Goal: Obtain resource: Obtain resource

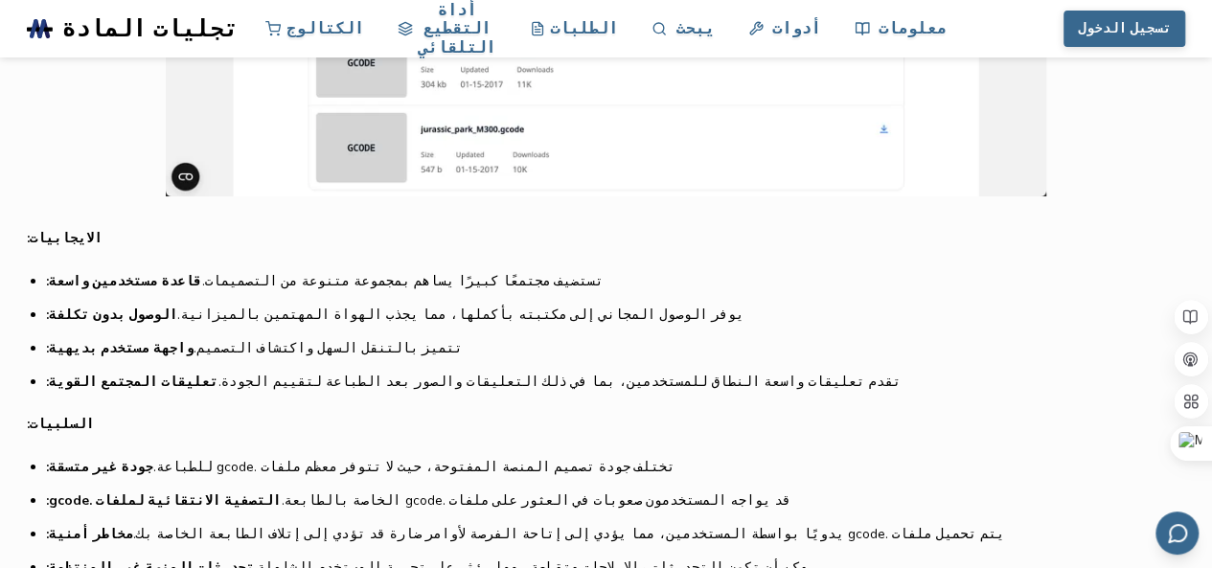
scroll to position [3523, 0]
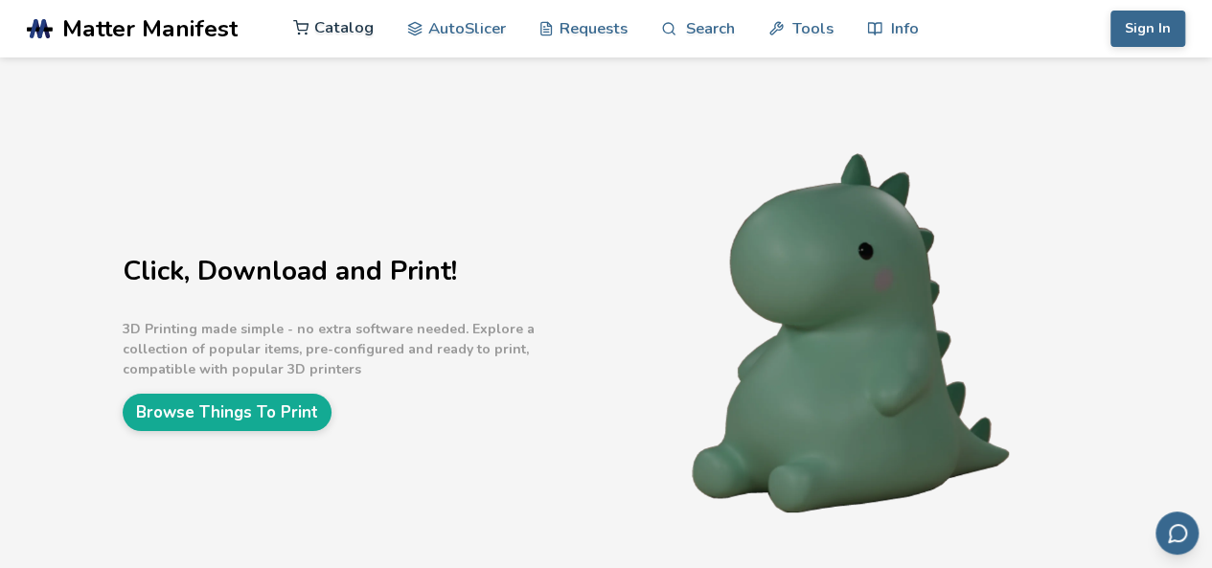
click at [343, 22] on link "Catalog" at bounding box center [333, 28] width 81 height 58
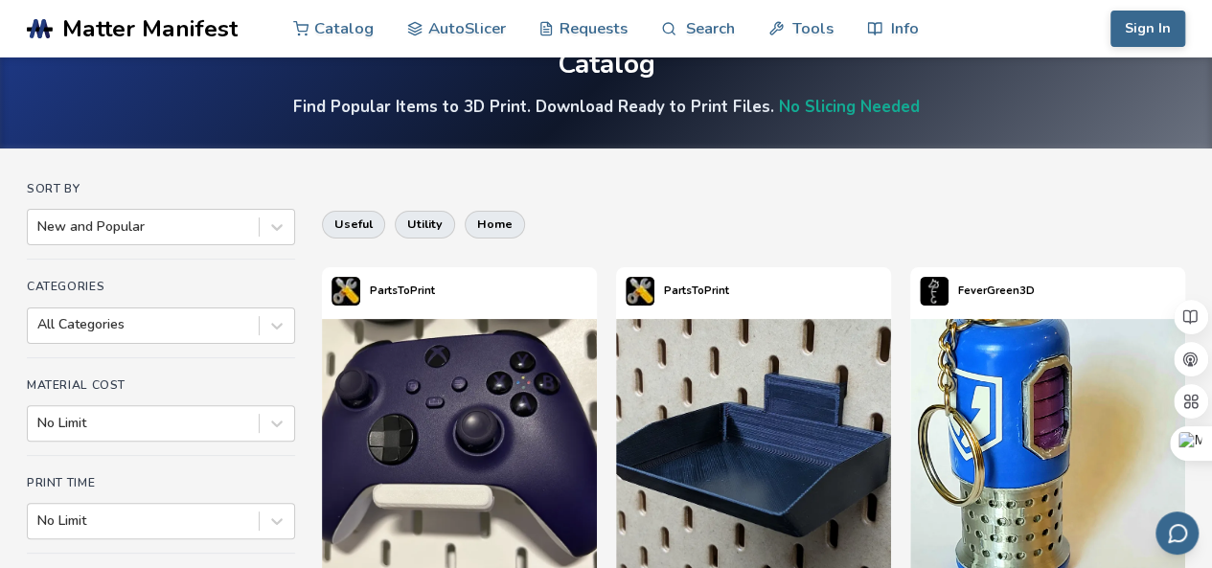
scroll to position [71, 0]
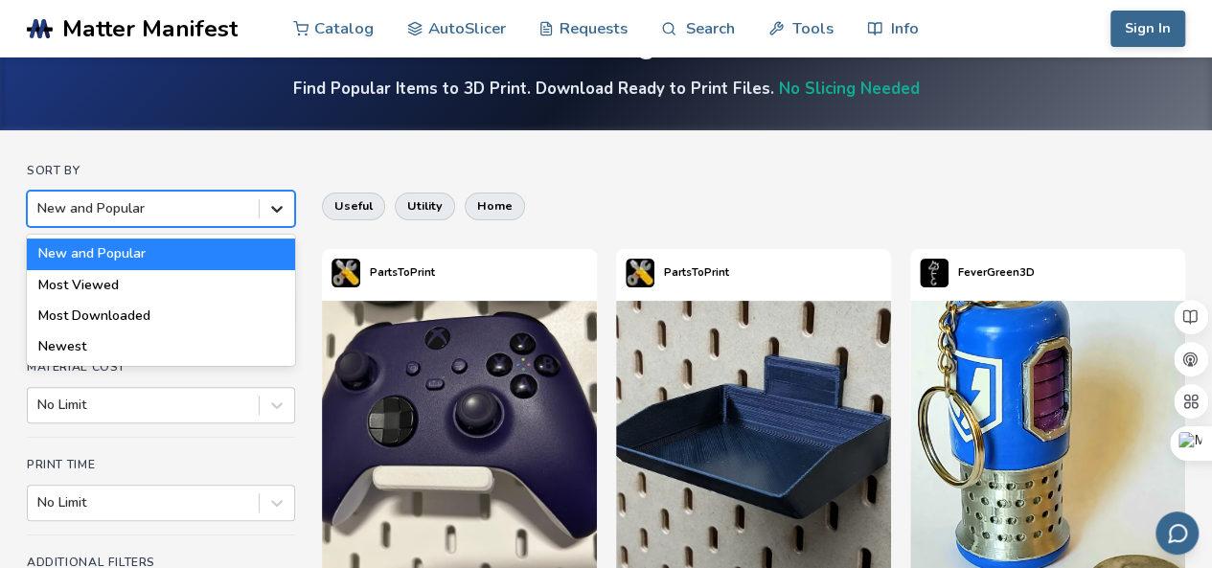
click at [274, 206] on icon at bounding box center [276, 208] width 19 height 19
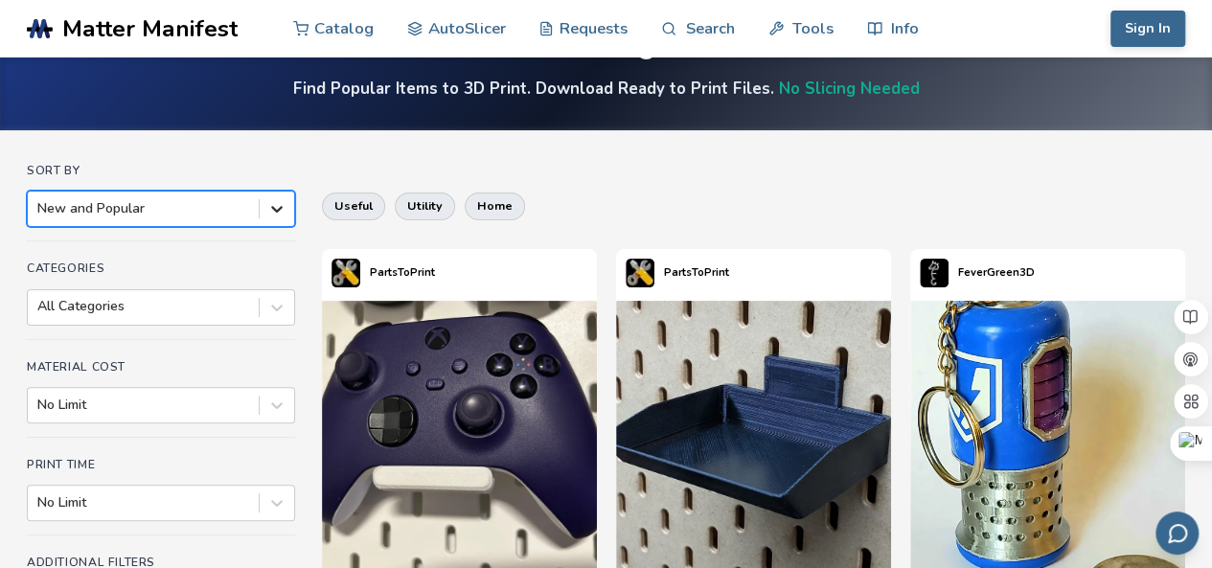
click at [274, 206] on icon at bounding box center [276, 208] width 19 height 19
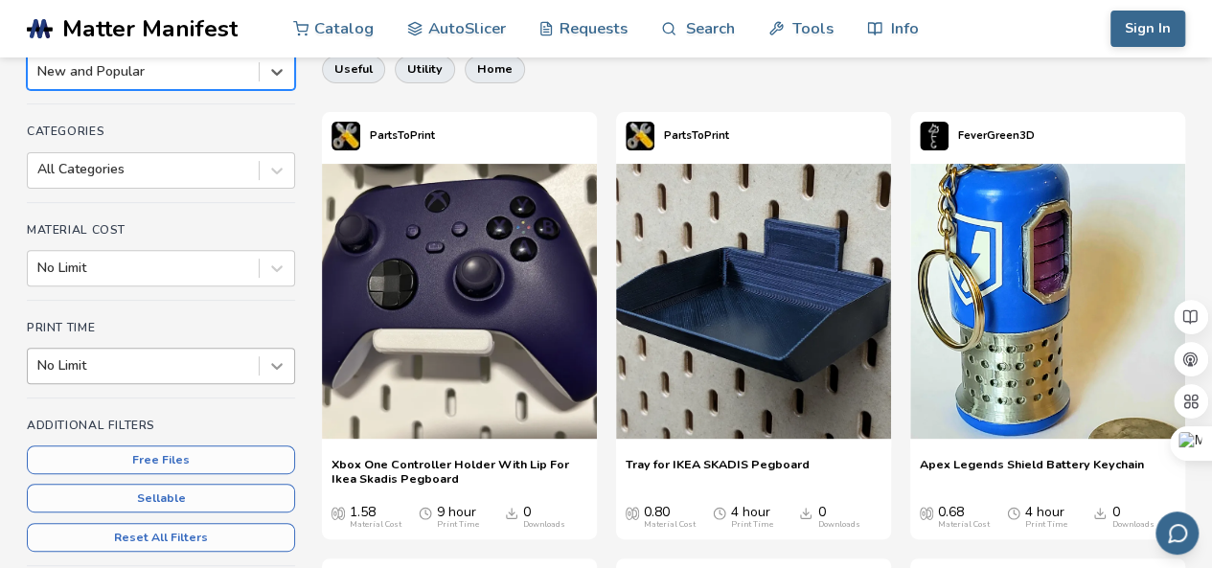
scroll to position [261, 0]
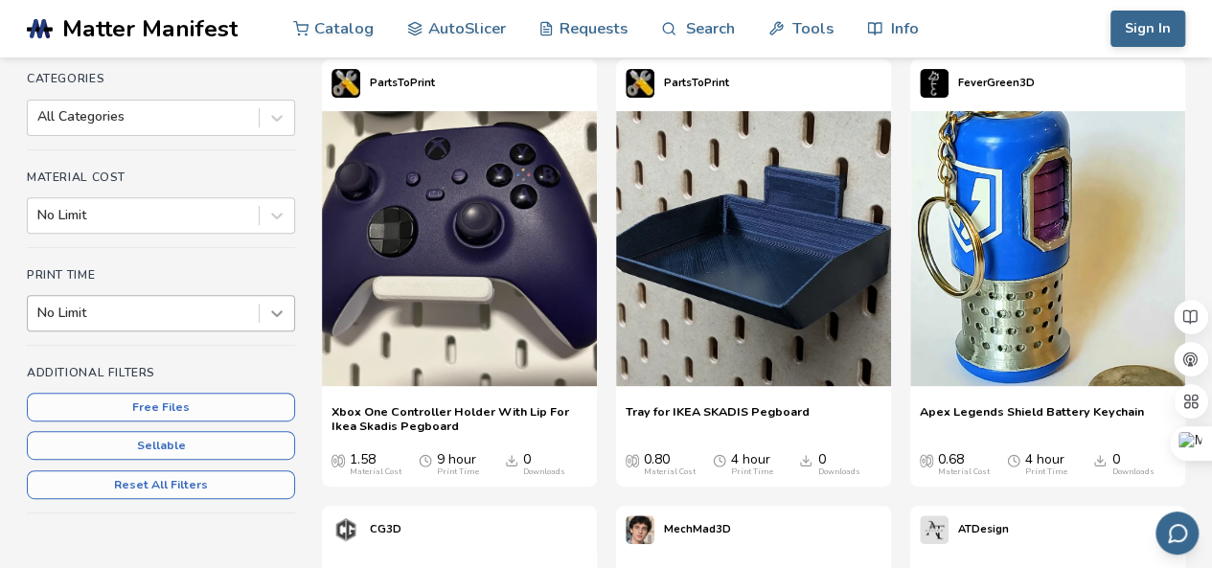
click at [278, 332] on div "No Limit" at bounding box center [161, 313] width 268 height 36
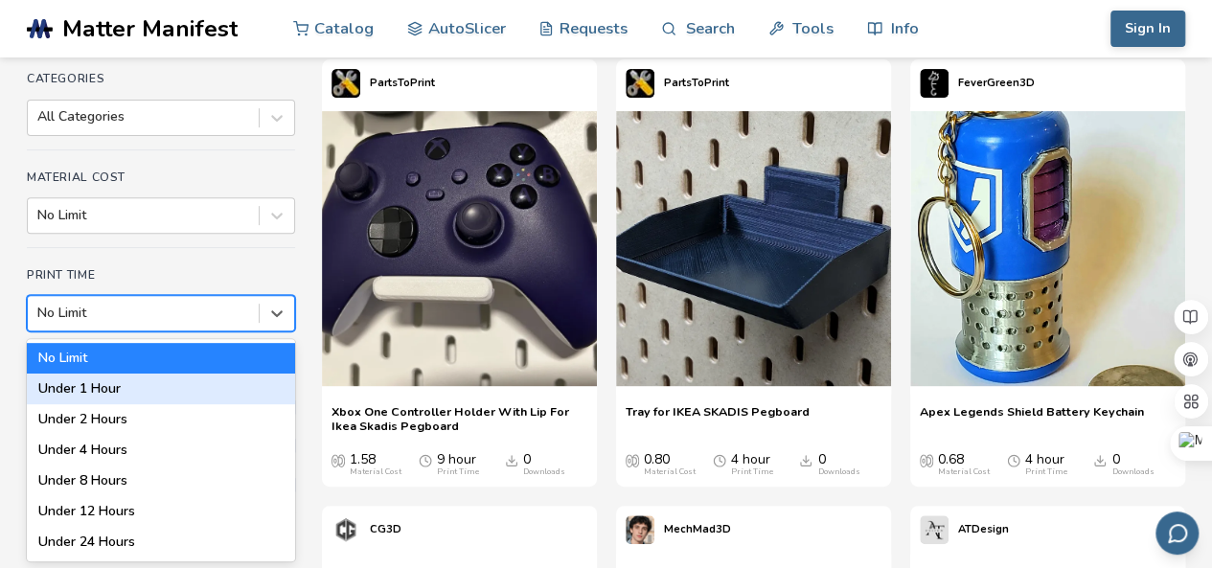
click at [193, 384] on div "Under 1 Hour" at bounding box center [161, 389] width 268 height 31
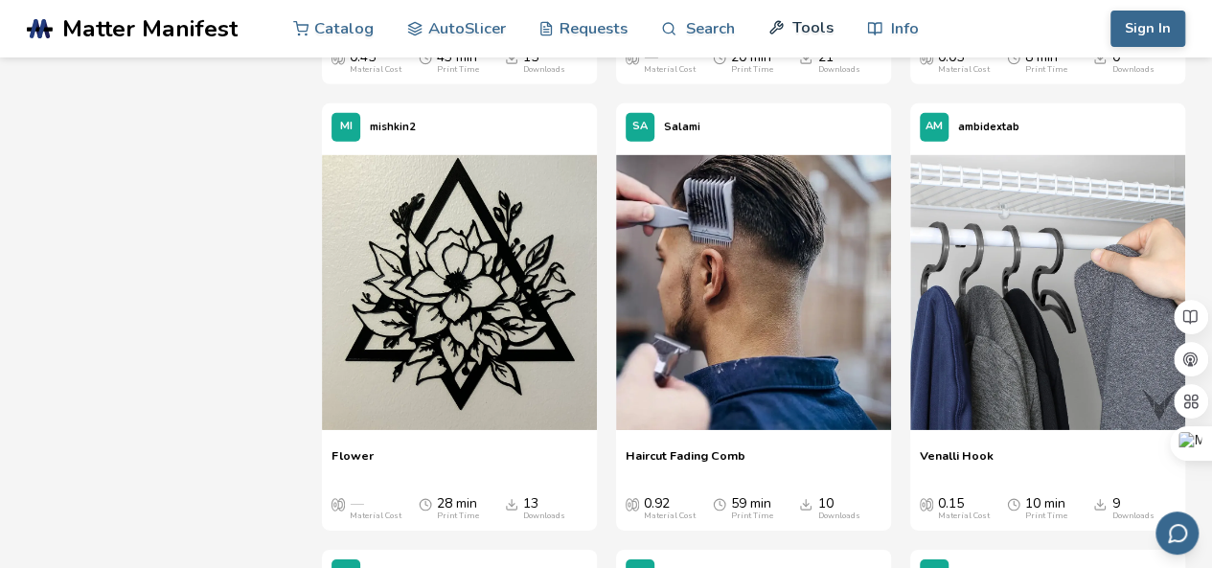
scroll to position [2889, 0]
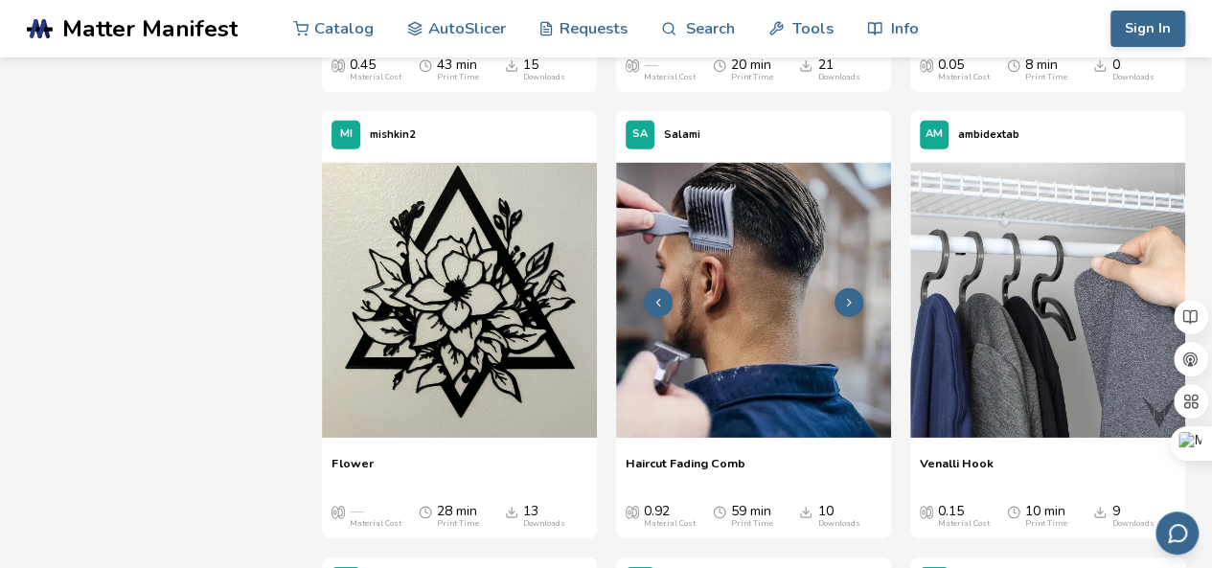
click at [730, 335] on img at bounding box center [753, 300] width 275 height 275
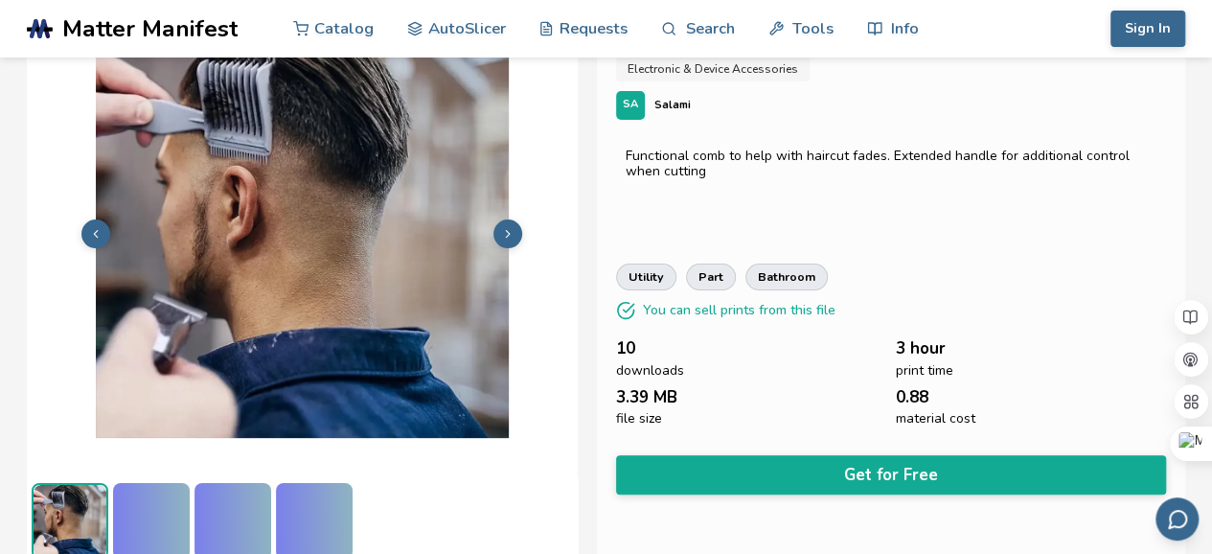
scroll to position [89, 0]
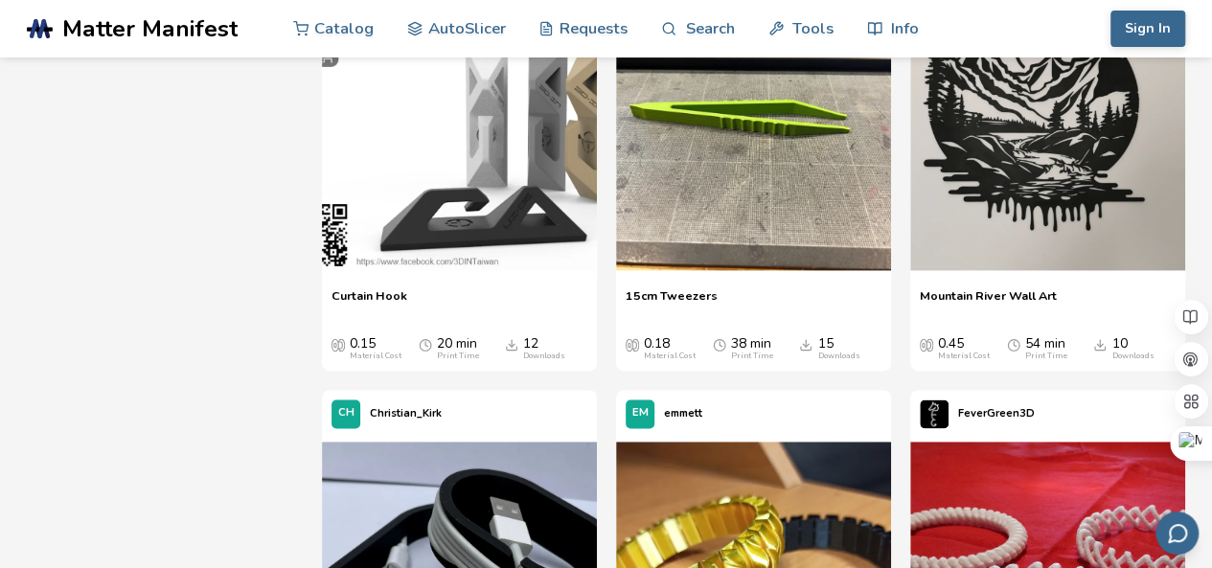
scroll to position [1243, 0]
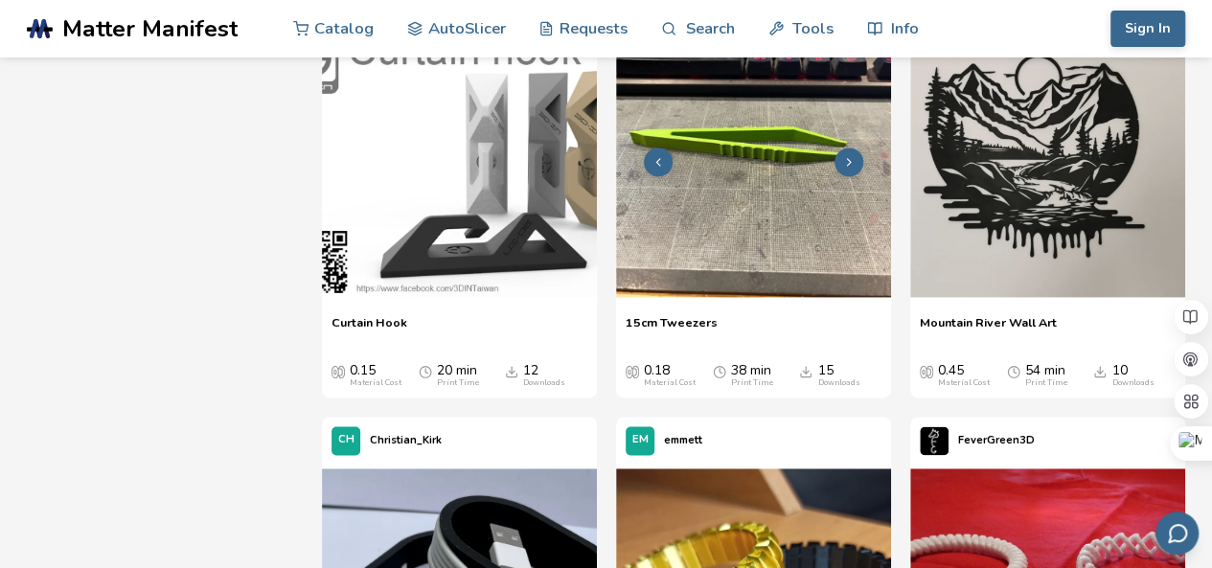
click at [665, 228] on img at bounding box center [753, 159] width 275 height 275
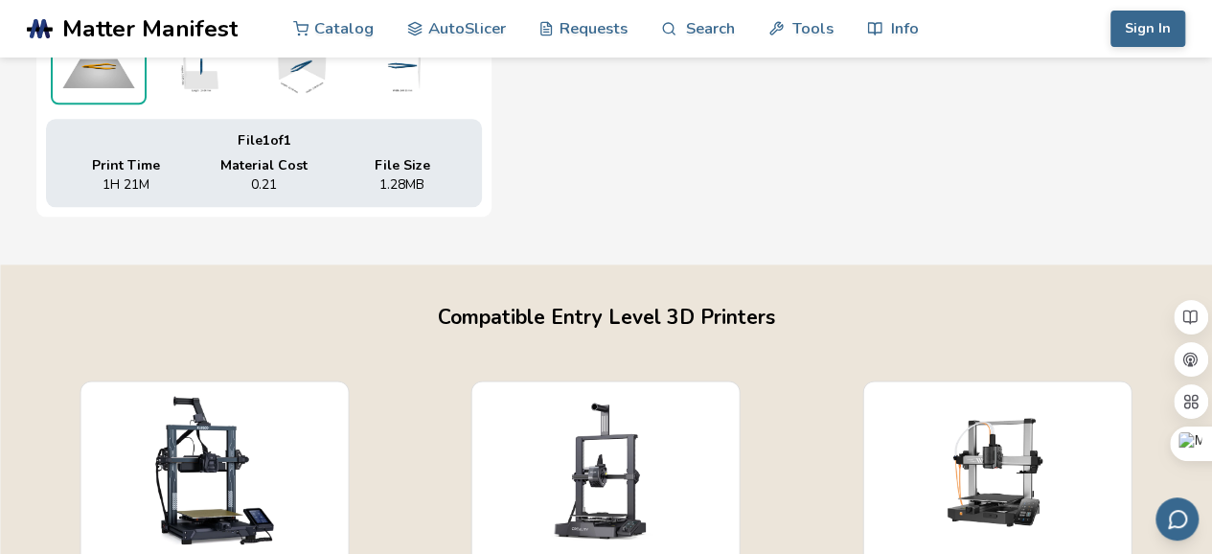
scroll to position [1067, 0]
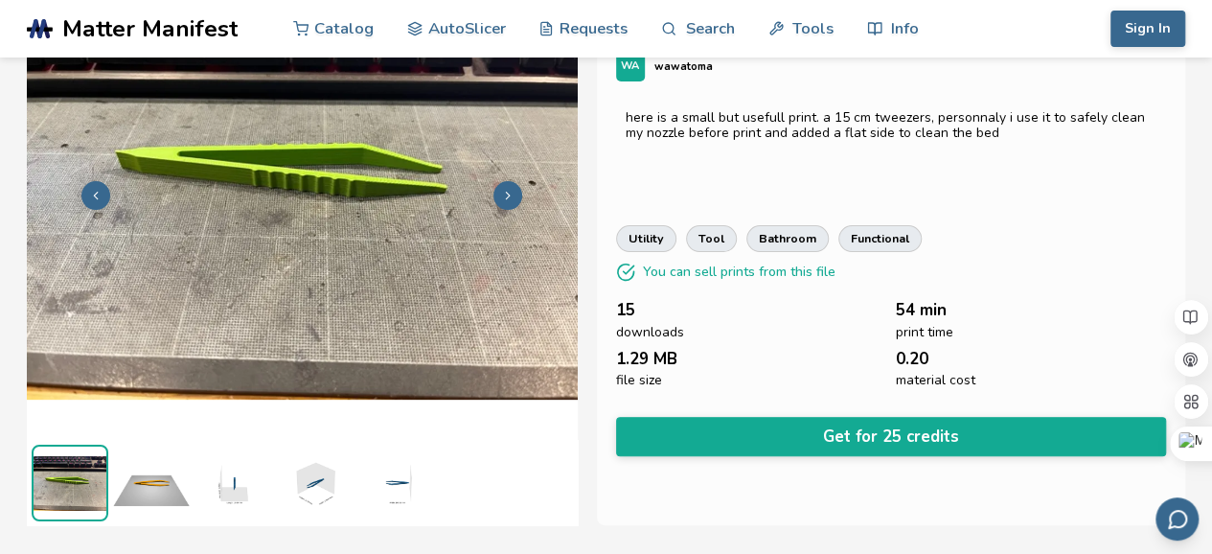
scroll to position [123, 0]
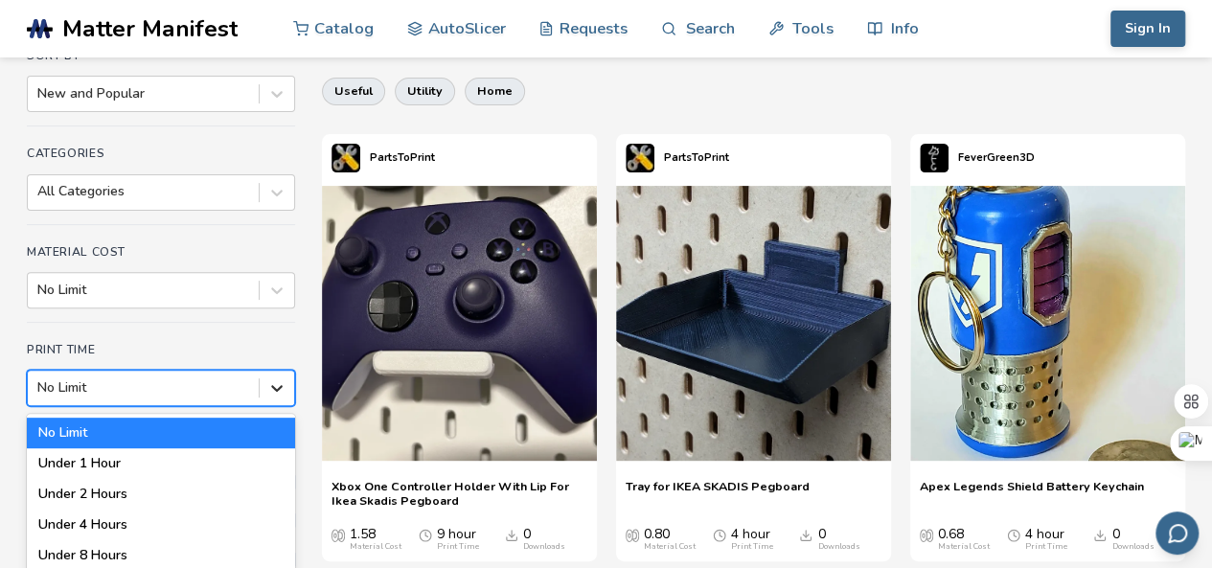
scroll to position [261, 0]
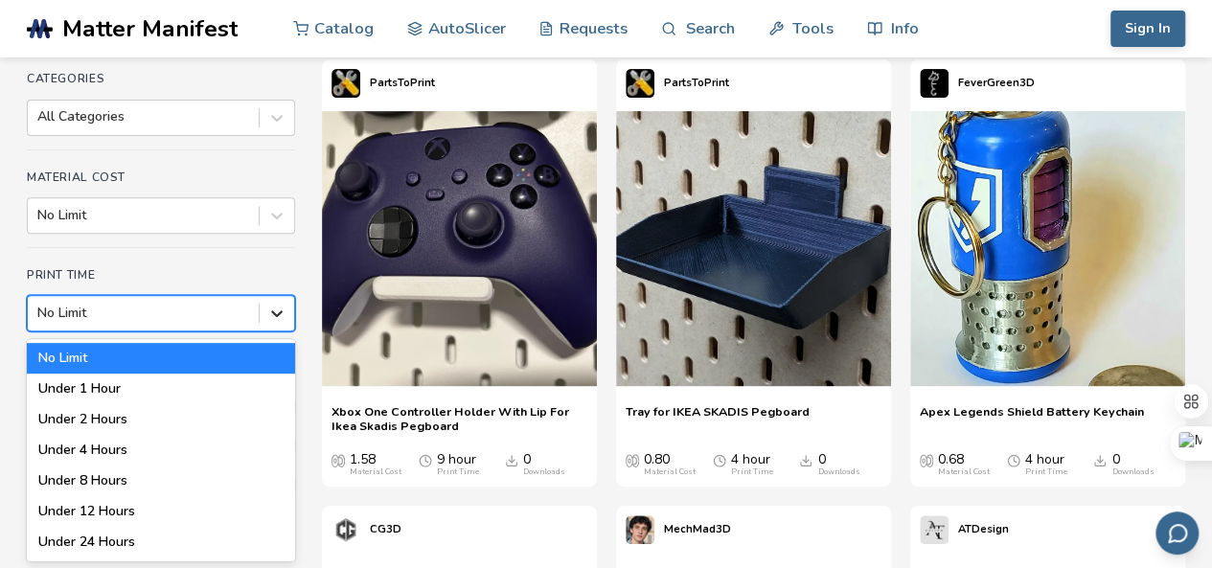
click at [266, 332] on div "7 results available. Use Up and Down to choose options, press Enter to select t…" at bounding box center [161, 313] width 268 height 36
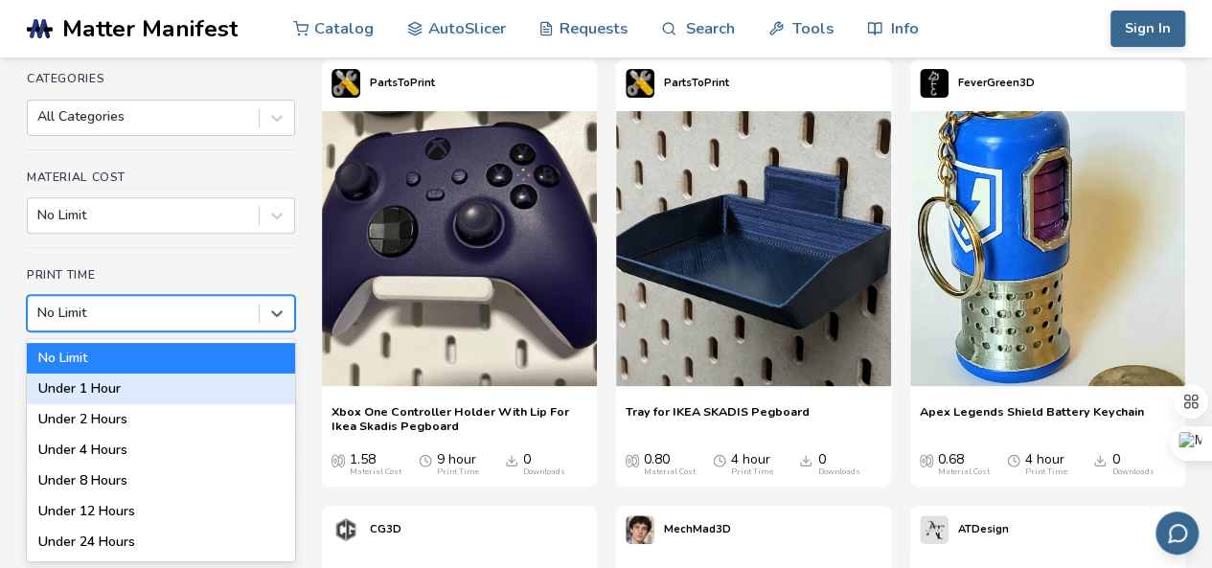
click at [192, 388] on div "Under 1 Hour" at bounding box center [161, 389] width 268 height 31
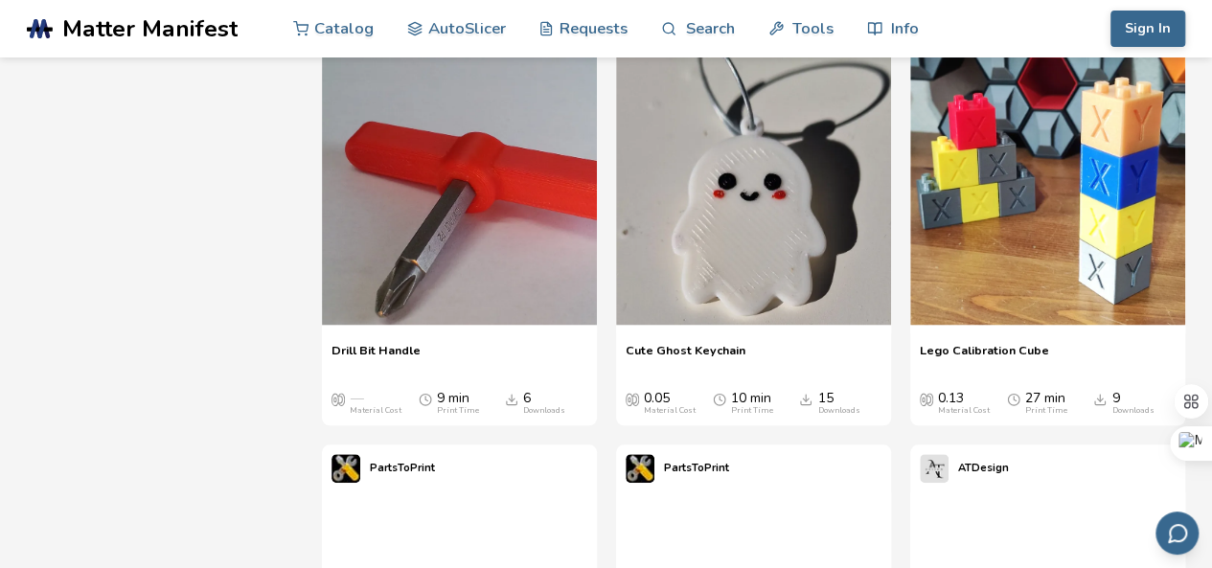
scroll to position [4341, 0]
click at [379, 352] on span "Drill Bit Handle" at bounding box center [376, 358] width 89 height 29
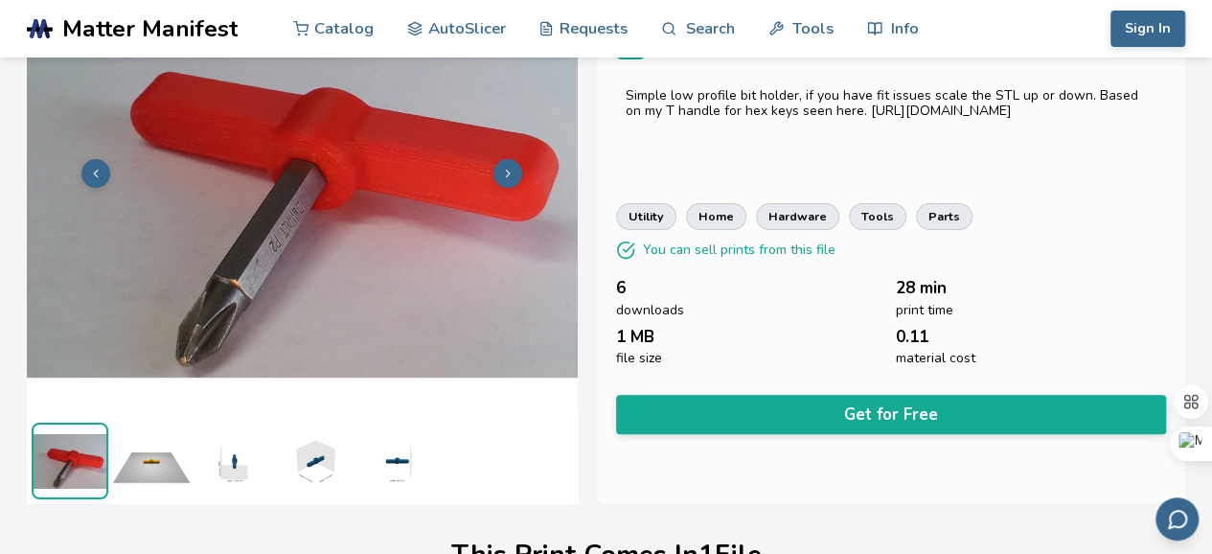
scroll to position [144, 0]
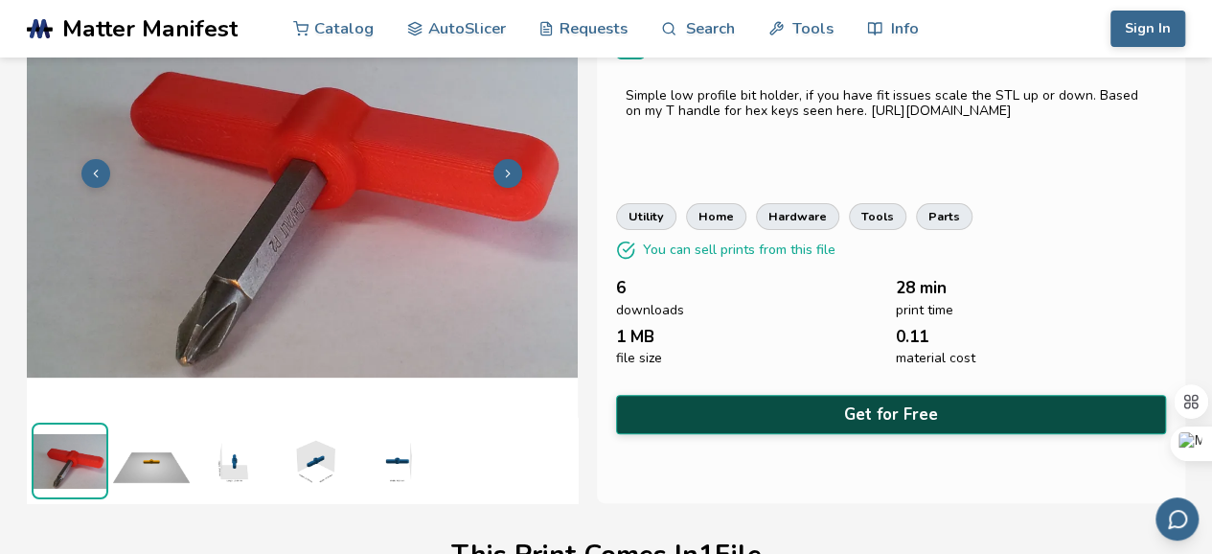
click at [910, 400] on button "Get for Free" at bounding box center [891, 414] width 551 height 39
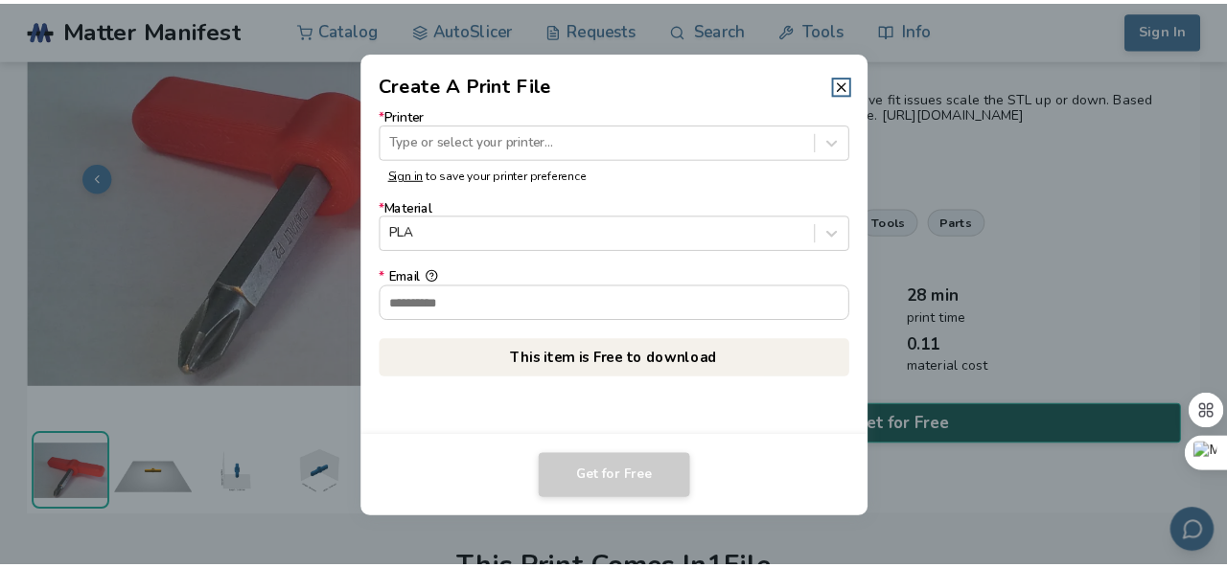
scroll to position [142, 0]
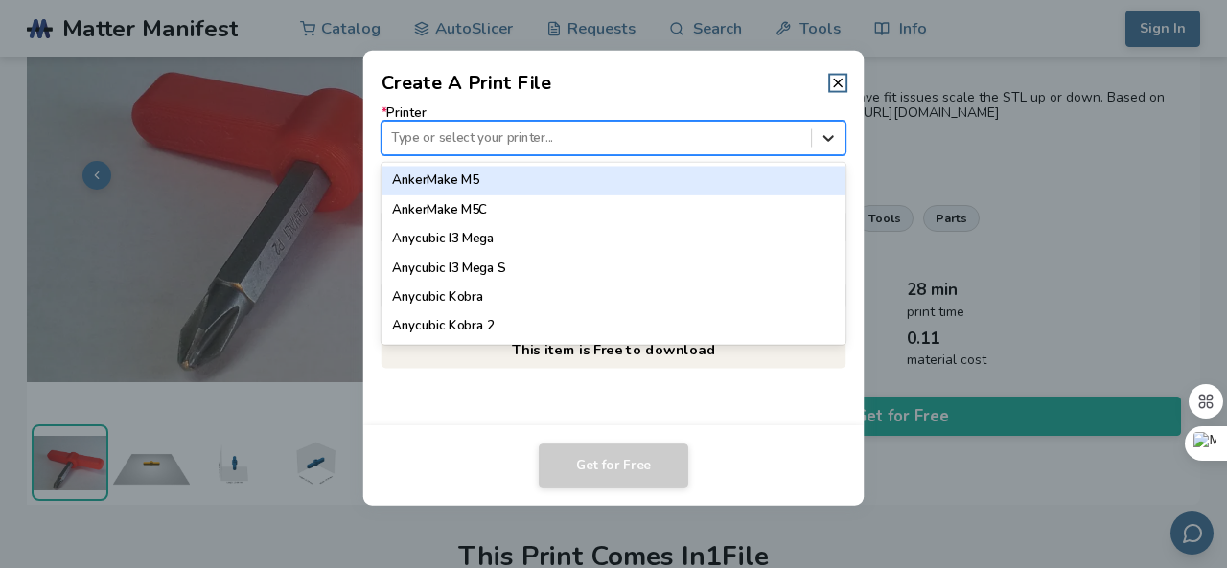
click at [825, 148] on div at bounding box center [828, 138] width 33 height 33
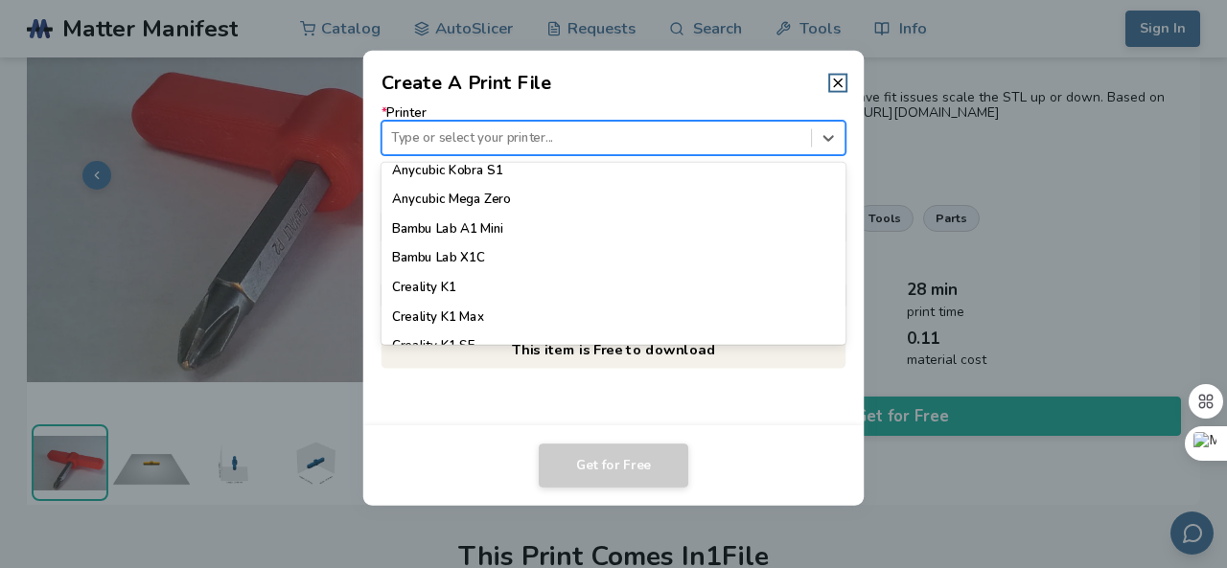
scroll to position [411, 0]
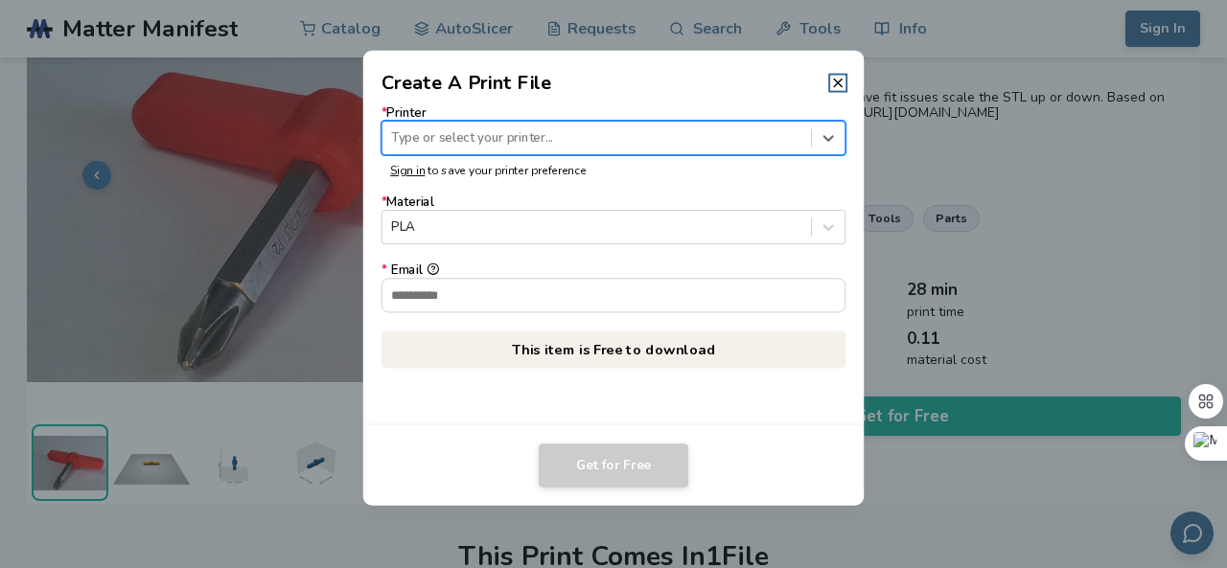
click at [627, 139] on div at bounding box center [596, 137] width 410 height 18
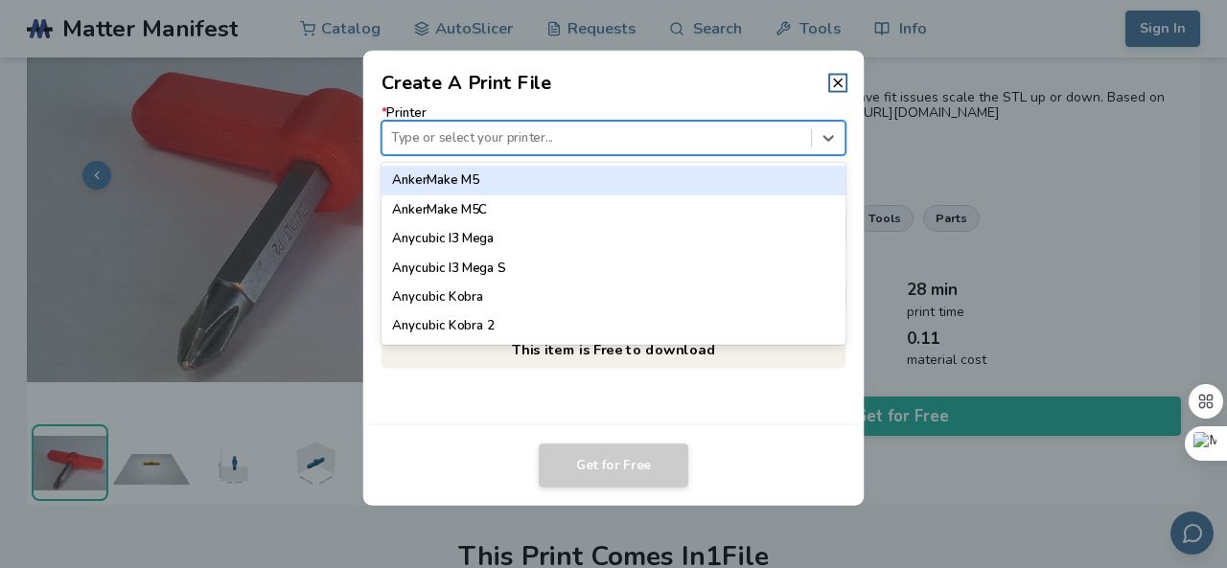
click at [534, 137] on div at bounding box center [596, 137] width 410 height 18
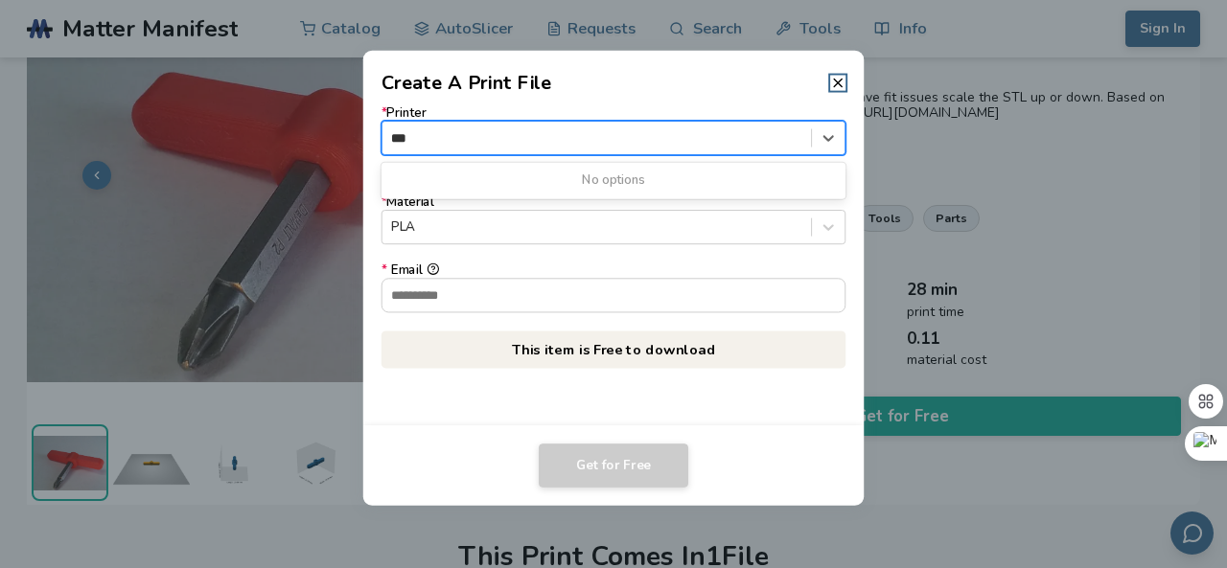
type input "***"
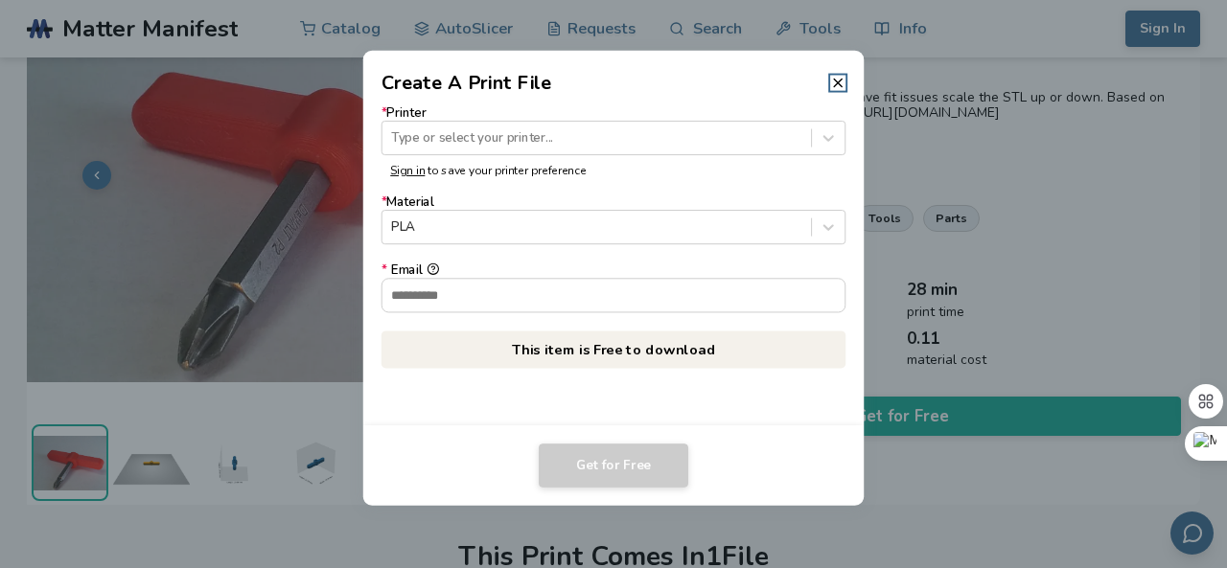
click at [696, 83] on header "Create A Print File" at bounding box center [613, 74] width 501 height 46
